Goal: Obtain resource: Download file/media

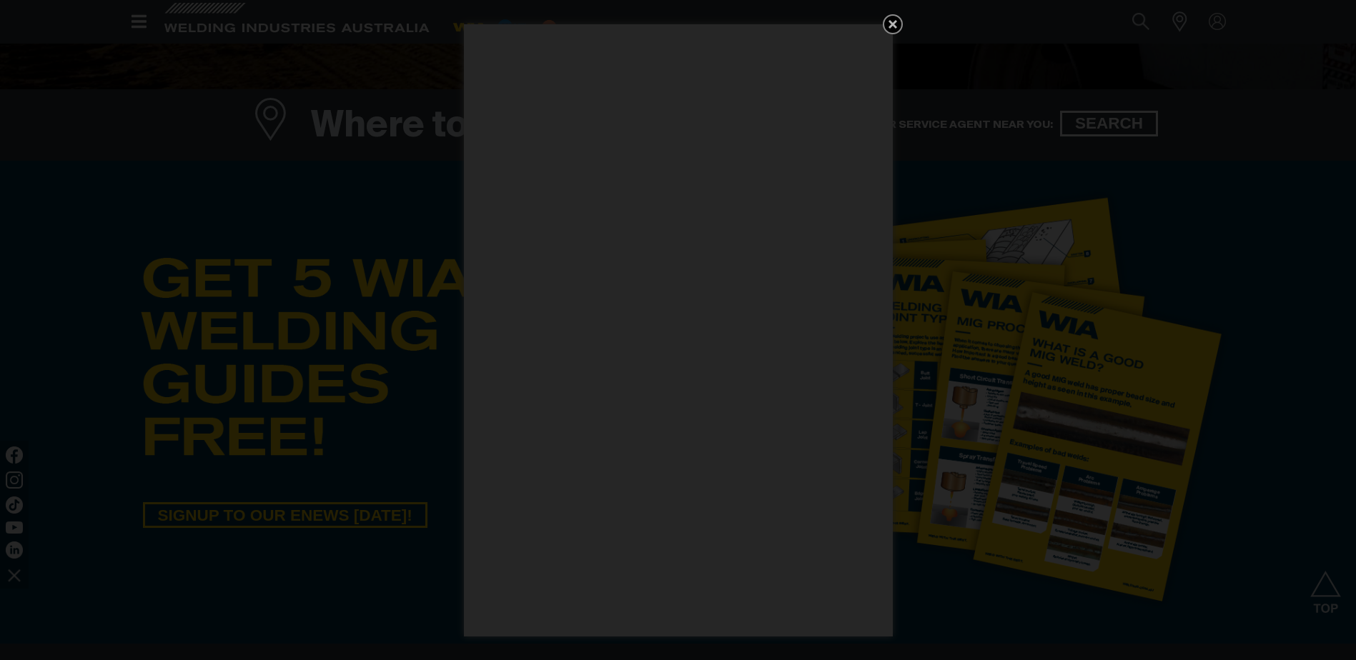
scroll to position [643, 0]
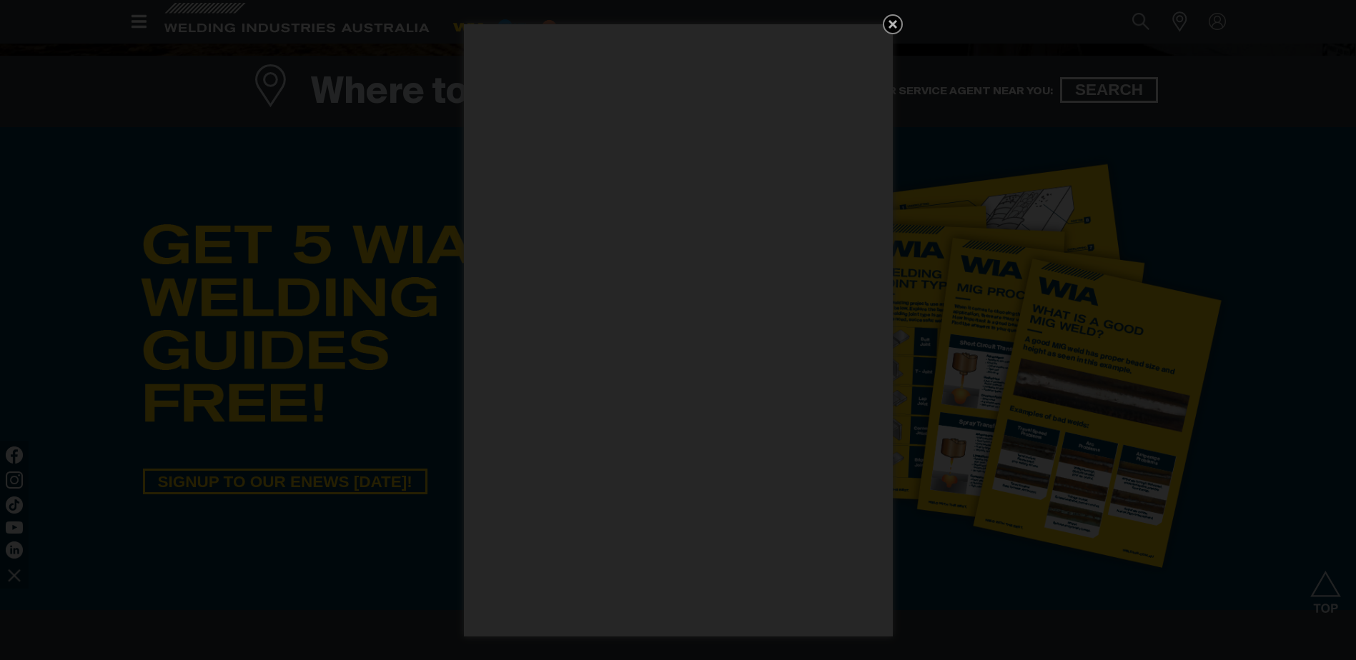
click at [899, 27] on icon "Get 5 WIA Welding Guides Free!" at bounding box center [892, 24] width 17 height 17
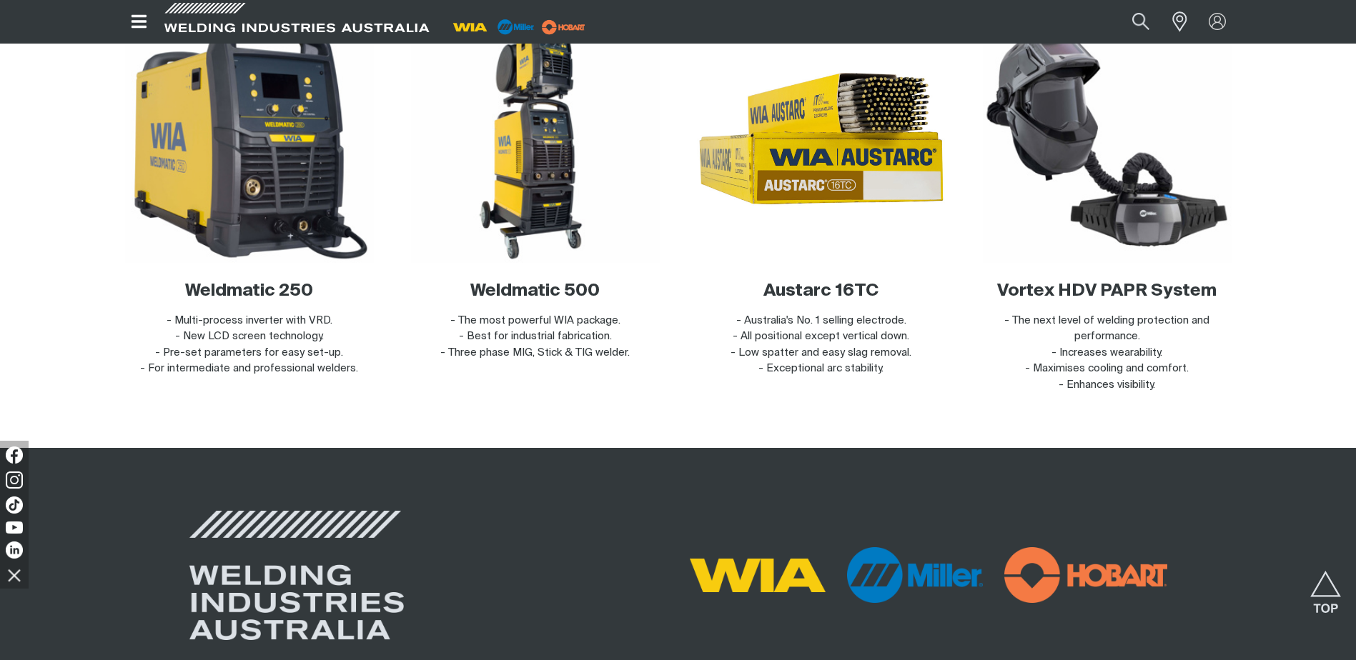
scroll to position [5567, 0]
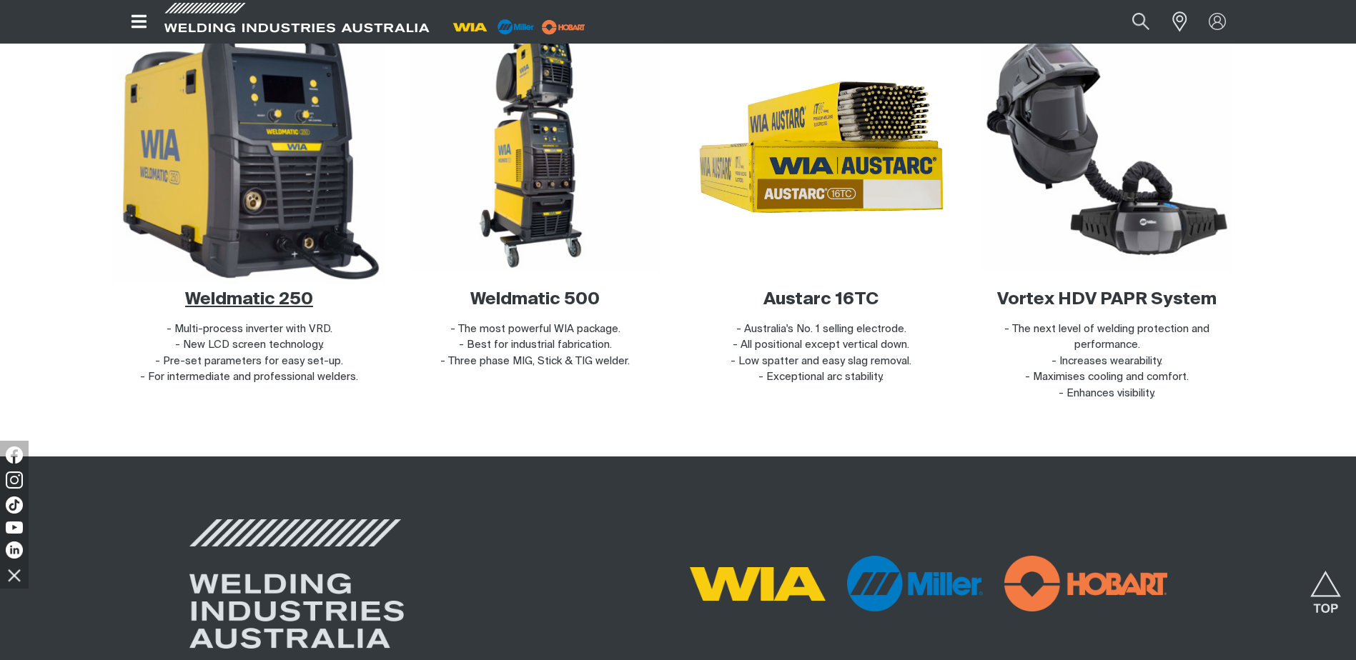
click at [306, 182] on img at bounding box center [249, 147] width 274 height 274
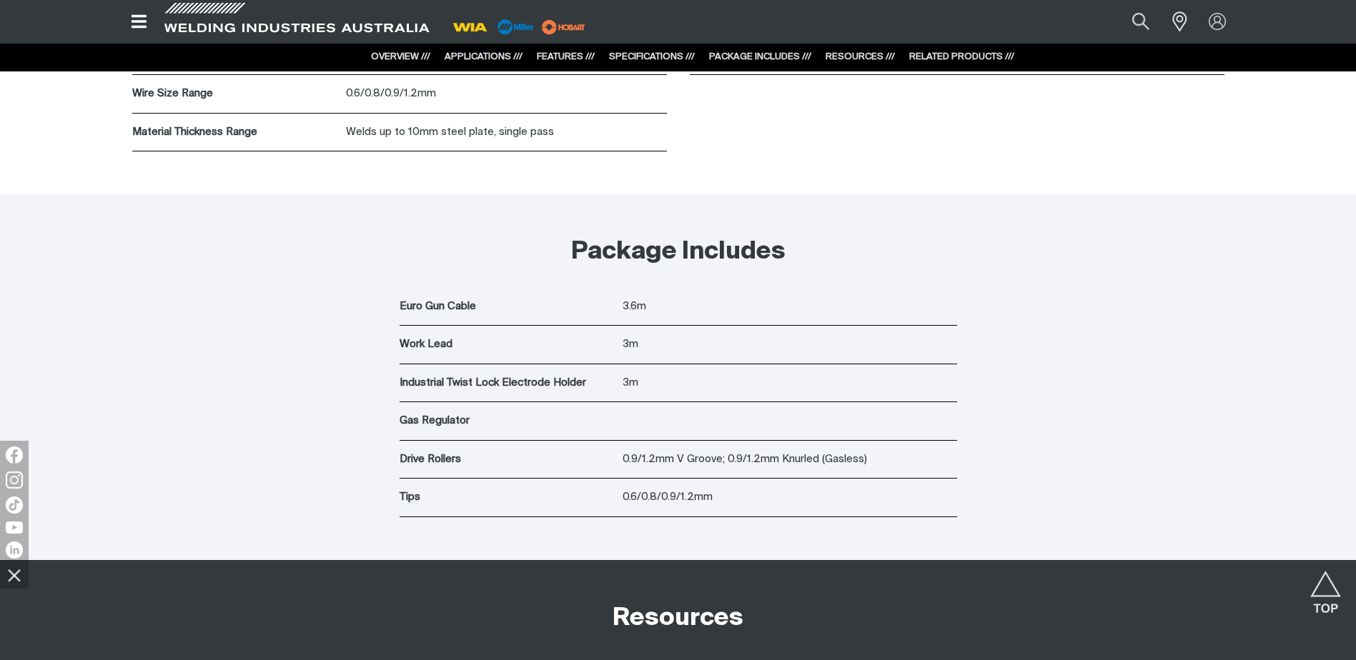
scroll to position [5684, 0]
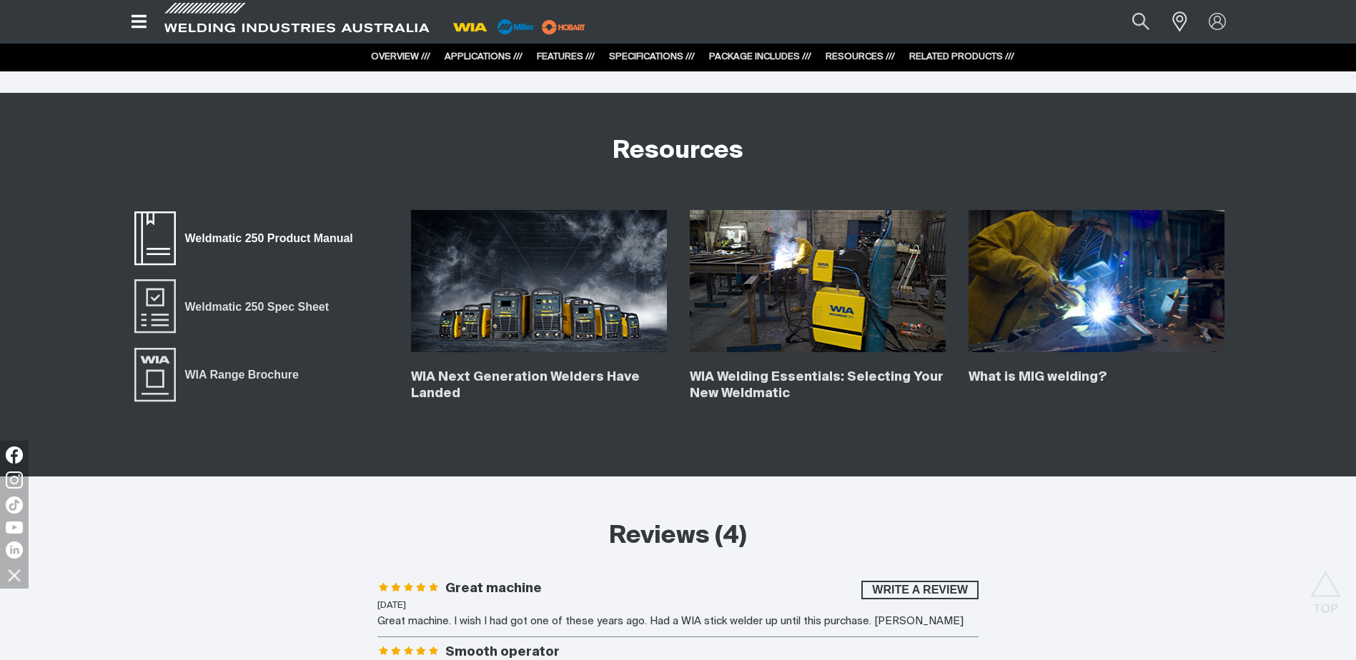
click at [211, 244] on span "Weldmatic 250 Product Manual" at bounding box center [269, 238] width 187 height 19
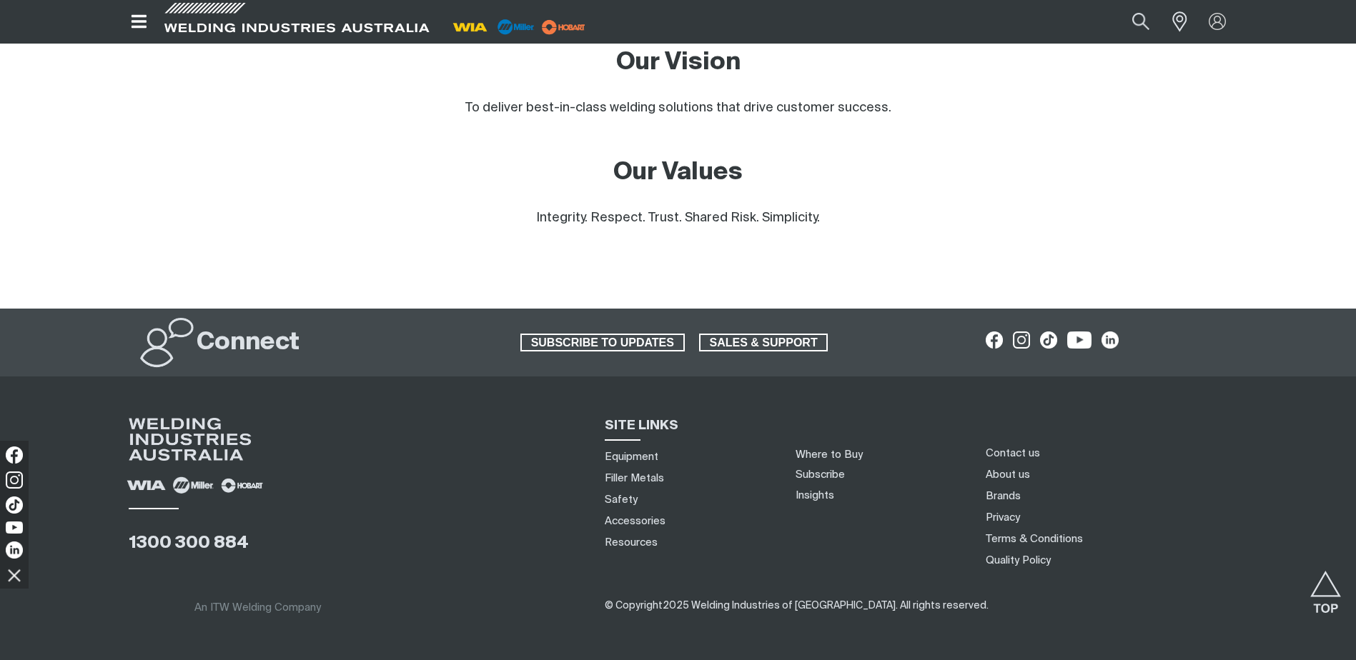
scroll to position [1276, 0]
